Goal: Navigation & Orientation: Find specific page/section

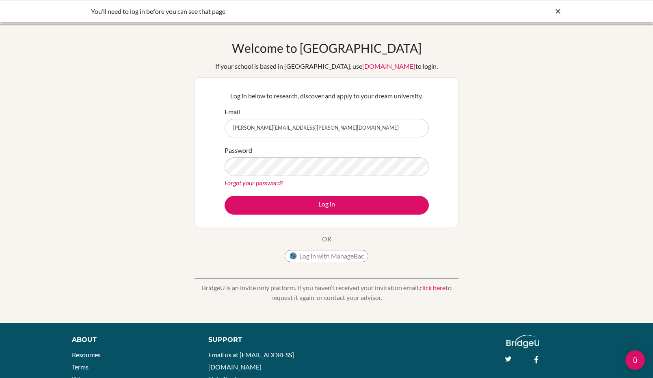
click at [381, 207] on button "Log in" at bounding box center [326, 205] width 204 height 19
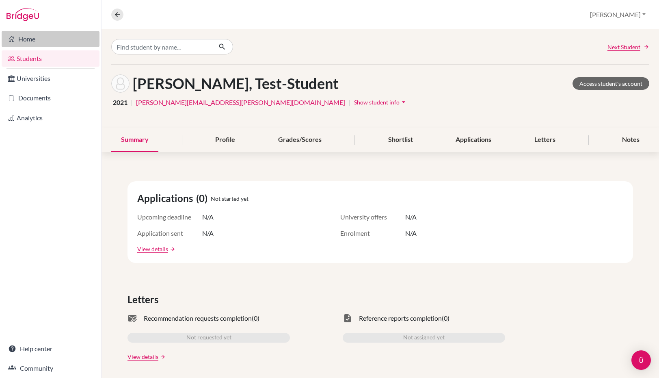
click at [36, 38] on link "Home" at bounding box center [51, 39] width 98 height 16
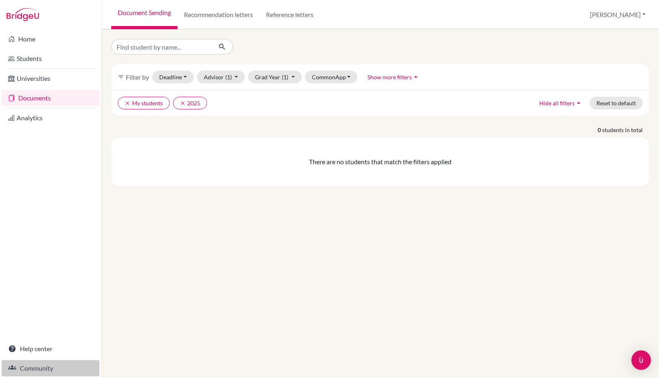
click at [35, 365] on link "Community" at bounding box center [51, 368] width 98 height 16
